Goal: Task Accomplishment & Management: Manage account settings

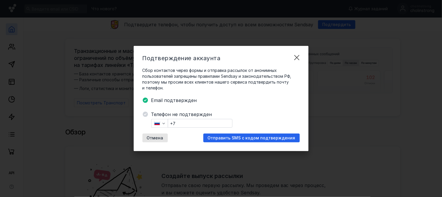
click at [193, 122] on input "+7" at bounding box center [200, 123] width 64 height 8
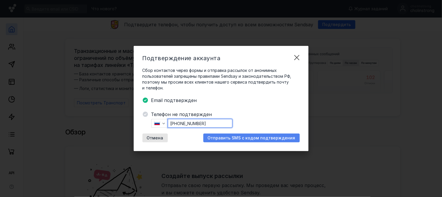
type input "[PHONE_NUMBER]"
click at [231, 134] on div "Отправить SMS с кодом подтверждения" at bounding box center [252, 137] width 97 height 9
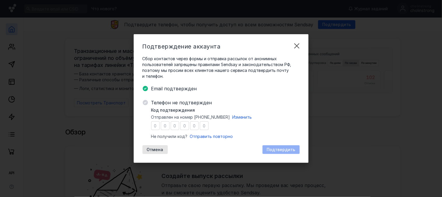
type input "1"
type input "9"
type input "6"
type input "9"
type input "3"
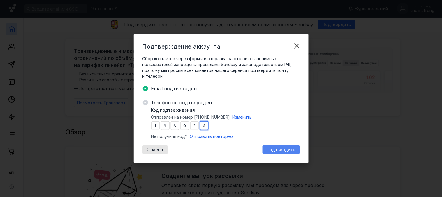
type input "4"
click at [274, 147] on span "Подтвердить" at bounding box center [281, 149] width 29 height 5
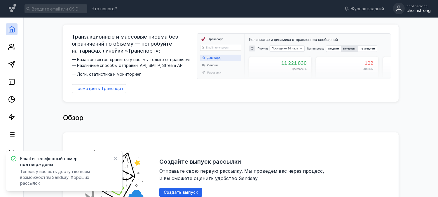
click at [417, 9] on div "cholinstrong" at bounding box center [418, 10] width 24 height 5
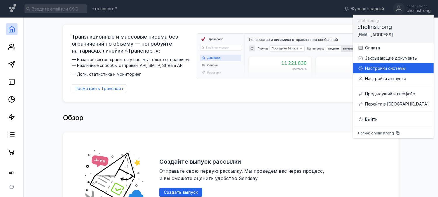
click at [383, 66] on div "Настройки системы" at bounding box center [397, 68] width 64 height 6
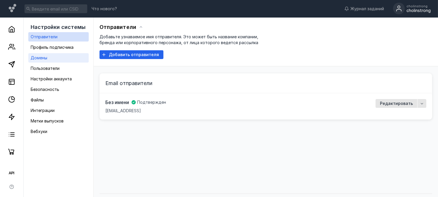
click at [43, 57] on span "Домены" at bounding box center [39, 57] width 17 height 5
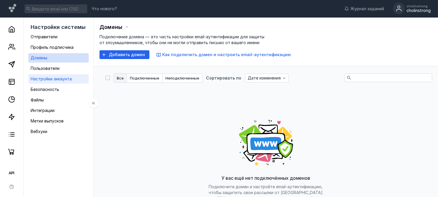
click at [46, 78] on span "Настройки аккаунта" at bounding box center [51, 78] width 41 height 5
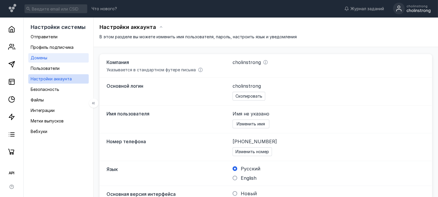
click at [45, 60] on div "Домены" at bounding box center [39, 57] width 17 height 7
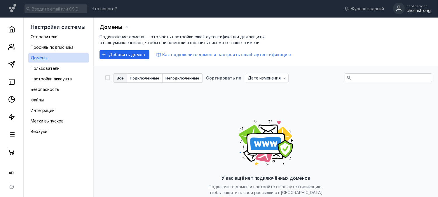
drag, startPoint x: 172, startPoint y: 54, endPoint x: 162, endPoint y: 54, distance: 9.9
click at [162, 54] on span "Как подключить домен и настроить email-аутентификацию" at bounding box center [226, 54] width 129 height 5
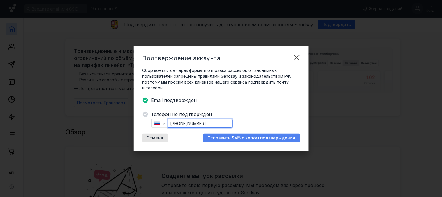
type input "[PHONE_NUMBER]"
click at [229, 139] on span "Отправить SMS с кодом подтверждения" at bounding box center [252, 137] width 88 height 5
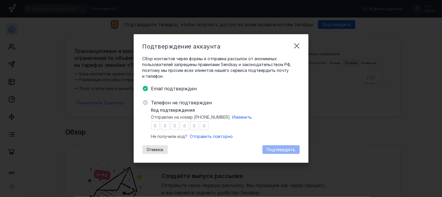
type input "5"
type input "4"
type input "9"
type input "0"
type input "4"
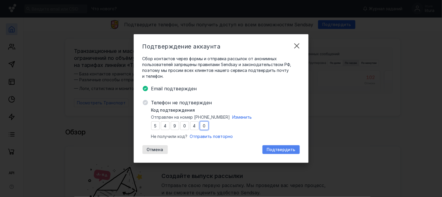
type input "0"
click at [288, 150] on span "Подтвердить" at bounding box center [281, 149] width 29 height 5
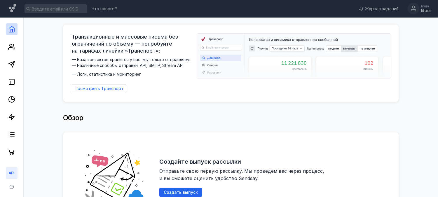
click at [12, 174] on icon at bounding box center [11, 172] width 7 height 7
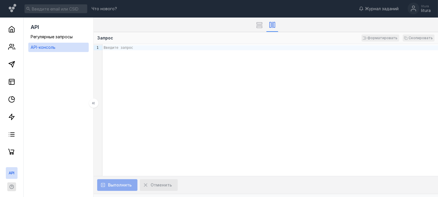
click at [10, 186] on icon "button" at bounding box center [11, 186] width 5 height 5
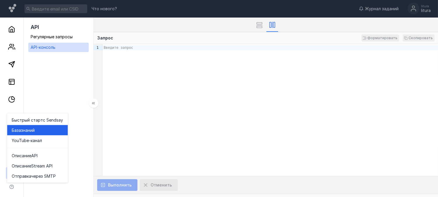
click at [24, 130] on span "знаний" at bounding box center [28, 130] width 14 height 6
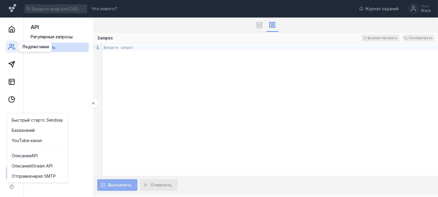
click at [10, 48] on icon at bounding box center [11, 46] width 7 height 7
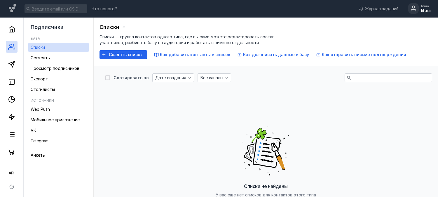
click at [424, 6] on div "litura" at bounding box center [426, 5] width 10 height 3
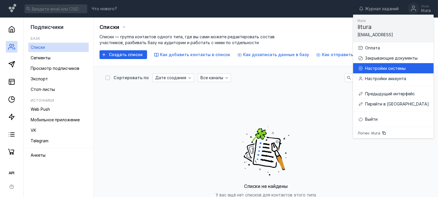
click at [387, 68] on div "Настройки системы" at bounding box center [397, 68] width 64 height 6
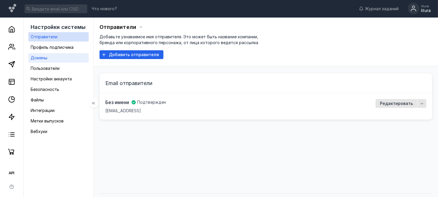
click at [37, 54] on div "Домены" at bounding box center [39, 57] width 17 height 7
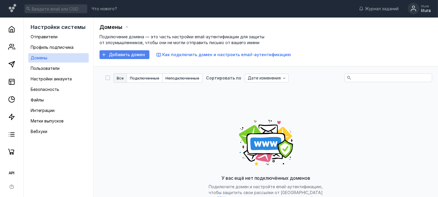
click at [133, 55] on span "Добавить домен" at bounding box center [127, 54] width 36 height 5
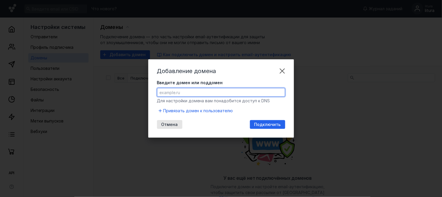
click at [198, 91] on input "Введите домен или поддомен" at bounding box center [221, 92] width 128 height 8
paste input "[DOMAIN_NAME]"
type input "[DOMAIN_NAME]"
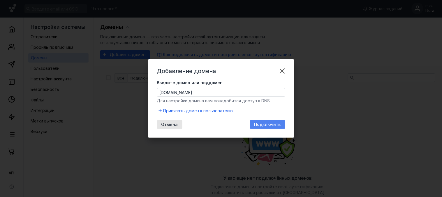
click at [270, 122] on span "Подключить" at bounding box center [268, 124] width 27 height 5
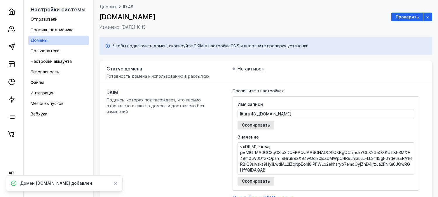
scroll to position [32, 0]
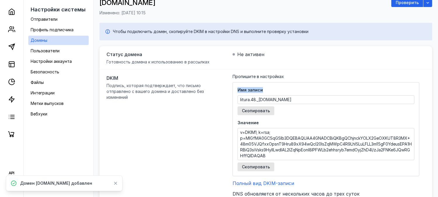
drag, startPoint x: 238, startPoint y: 89, endPoint x: 265, endPoint y: 89, distance: 26.8
click at [265, 89] on span "Имя записи" at bounding box center [325, 90] width 177 height 6
copy span "Имя записи"
click at [254, 166] on span "Скопировать" at bounding box center [256, 166] width 28 height 5
copy span "Имя записи"
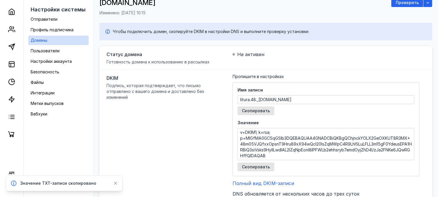
click at [295, 124] on span "Значение" at bounding box center [325, 123] width 177 height 6
drag, startPoint x: 237, startPoint y: 122, endPoint x: 281, endPoint y: 122, distance: 44.0
click at [281, 122] on span "Значение" at bounding box center [325, 123] width 177 height 6
copy span "Значение"
click at [262, 108] on span "Скопировать" at bounding box center [256, 110] width 28 height 5
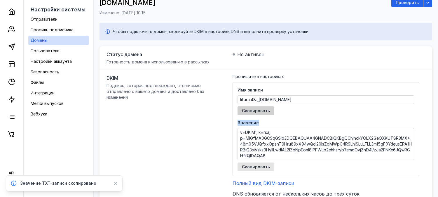
copy span "Значение"
click at [258, 168] on span "Скопировать" at bounding box center [256, 166] width 28 height 5
copy span "Значение"
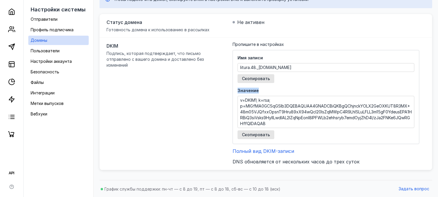
scroll to position [65, 0]
click at [248, 151] on span "Полный вид DKIM-записи" at bounding box center [263, 150] width 62 height 6
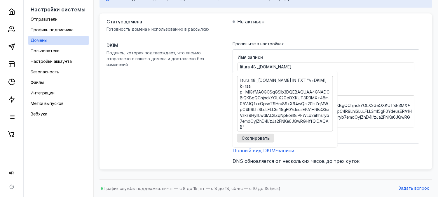
click at [176, 140] on div "DKIM Подпись, которая подтверждает, что письмо отправлено с вашего домена и дос…" at bounding box center [265, 103] width 332 height 132
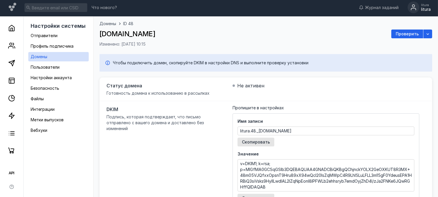
scroll to position [0, 0]
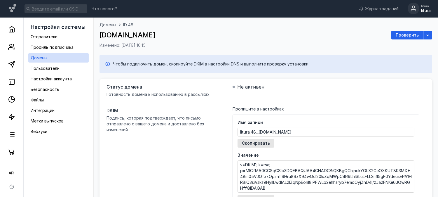
click at [424, 12] on div "litura" at bounding box center [426, 10] width 10 height 5
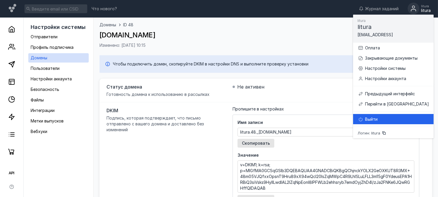
click at [358, 121] on div at bounding box center [361, 119] width 6 height 6
